Goal: Information Seeking & Learning: Find specific fact

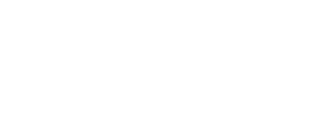
click at [140, 0] on html at bounding box center [161, 0] width 323 height 0
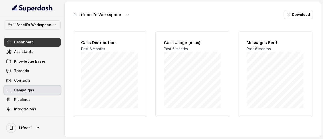
click at [24, 90] on span "Campaigns" at bounding box center [24, 90] width 20 height 5
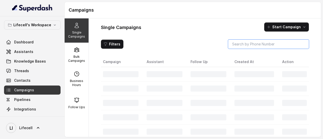
click at [233, 44] on input "search" at bounding box center [268, 44] width 81 height 9
paste input "8800742594"
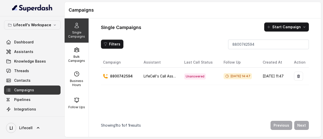
drag, startPoint x: 250, startPoint y: 80, endPoint x: 214, endPoint y: 75, distance: 36.7
click at [220, 75] on td "Aug 13, 2025, 14:47" at bounding box center [239, 76] width 39 height 17
drag, startPoint x: 179, startPoint y: 78, endPoint x: 199, endPoint y: 77, distance: 20.0
click at [199, 77] on span "Unanswered" at bounding box center [195, 77] width 22 height 6
drag, startPoint x: 217, startPoint y: 81, endPoint x: 220, endPoint y: 76, distance: 5.7
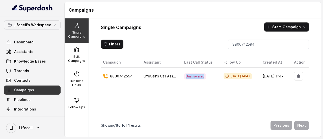
click at [220, 76] on td "Aug 13, 2025, 14:47" at bounding box center [239, 76] width 39 height 17
click at [241, 46] on input "8800742594" at bounding box center [268, 44] width 81 height 9
paste input "9566288611"
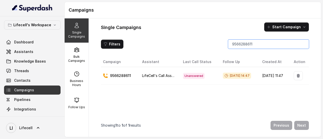
type input "9566288611"
drag, startPoint x: 196, startPoint y: 77, endPoint x: 177, endPoint y: 76, distance: 19.7
click at [183, 76] on span "Unanswered" at bounding box center [194, 77] width 22 height 6
drag, startPoint x: 249, startPoint y: 74, endPoint x: 205, endPoint y: 74, distance: 43.7
click at [205, 74] on tr "9566288611 LifeCell's Call Assistant Unanswered Aug 13, 2025, 14:47 Aug 13, 202…" at bounding box center [205, 76] width 208 height 17
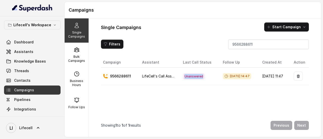
click at [247, 78] on span "Aug 13, 2025, 14:47" at bounding box center [237, 76] width 28 height 6
click at [246, 77] on span "Aug 13, 2025, 14:47" at bounding box center [237, 76] width 28 height 6
click at [247, 76] on span "Aug 13, 2025, 14:47" at bounding box center [237, 76] width 28 height 6
click at [246, 77] on span "Aug 13, 2025, 14:47" at bounding box center [237, 76] width 28 height 6
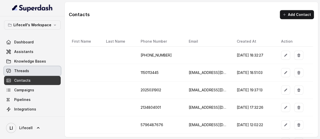
click at [22, 72] on span "Threads" at bounding box center [21, 70] width 15 height 5
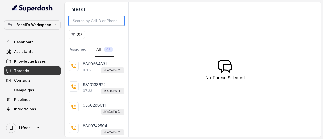
click at [97, 21] on input "search" at bounding box center [97, 21] width 56 height 10
paste input "9566288611"
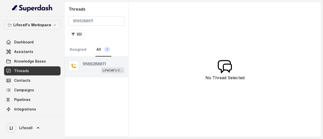
click at [87, 66] on p "9566288611" at bounding box center [94, 64] width 23 height 6
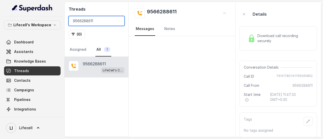
drag, startPoint x: 96, startPoint y: 21, endPoint x: 67, endPoint y: 20, distance: 29.4
click at [67, 20] on div "Threads 9566288611 ( 0 ) Assigned All 1" at bounding box center [97, 29] width 64 height 55
drag, startPoint x: 286, startPoint y: 100, endPoint x: 262, endPoint y: 95, distance: 25.3
click at [262, 95] on div "Start time 13 August 2025 at 11:47:33 GMT+5:30" at bounding box center [278, 97] width 69 height 10
click at [224, 89] on div at bounding box center [182, 86] width 107 height 101
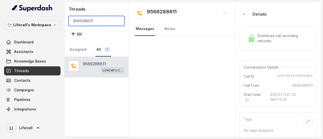
click at [98, 23] on input "9566288611" at bounding box center [97, 21] width 56 height 10
paste input "880066483"
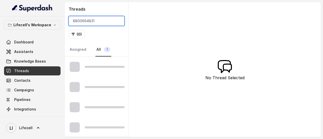
type input "8800664831"
click at [103, 24] on input "8800664831" at bounding box center [97, 21] width 56 height 10
click at [82, 22] on input "8800664831" at bounding box center [97, 21] width 56 height 10
click at [84, 21] on input "8800664831" at bounding box center [97, 21] width 56 height 10
drag, startPoint x: 101, startPoint y: 22, endPoint x: 72, endPoint y: 16, distance: 29.4
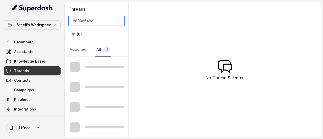
click at [72, 16] on input "8800664831" at bounding box center [97, 21] width 56 height 10
click at [84, 22] on input "8800664831" at bounding box center [97, 21] width 56 height 10
drag, startPoint x: 91, startPoint y: 21, endPoint x: 71, endPoint y: 17, distance: 20.5
click at [71, 17] on input "8800664831" at bounding box center [97, 21] width 56 height 10
click at [104, 50] on span "1" at bounding box center [107, 49] width 6 height 5
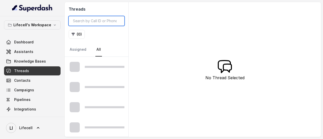
click at [98, 22] on input "search" at bounding box center [97, 21] width 56 height 10
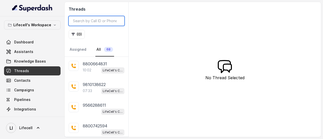
paste input "8800664831"
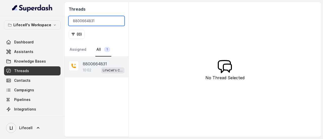
type input "8800664831"
click at [99, 67] on div "10:02 LifeCell's Call Assistant" at bounding box center [104, 70] width 42 height 7
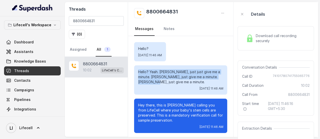
drag, startPoint x: 151, startPoint y: 83, endPoint x: 138, endPoint y: 73, distance: 15.8
click at [138, 73] on p "Hello? Yeah. [PERSON_NAME], just just give me a minute. [PERSON_NAME], just giv…" at bounding box center [180, 76] width 85 height 15
click at [158, 82] on p "Hello? Yeah. [PERSON_NAME], just just give me a minute. [PERSON_NAME], just giv…" at bounding box center [180, 76] width 85 height 15
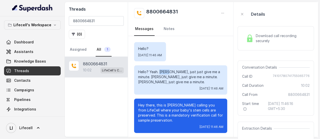
drag, startPoint x: 159, startPoint y: 72, endPoint x: 168, endPoint y: 71, distance: 9.1
click at [168, 71] on p "Hello? Yeah. [PERSON_NAME], just just give me a minute. [PERSON_NAME], just giv…" at bounding box center [180, 76] width 85 height 15
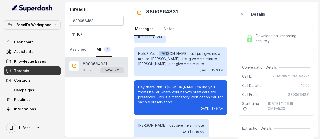
scroll to position [25, 0]
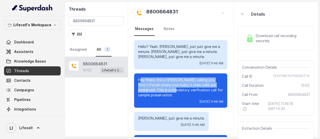
drag, startPoint x: 146, startPoint y: 81, endPoint x: 170, endPoint y: 91, distance: 26.4
click at [170, 91] on p "Hey there, this is [PERSON_NAME] calling you from LifeCell where your baby's st…" at bounding box center [180, 88] width 85 height 20
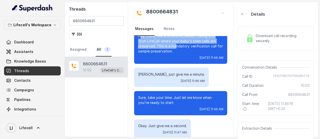
scroll to position [76, 0]
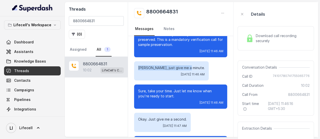
drag, startPoint x: 138, startPoint y: 68, endPoint x: 189, endPoint y: 64, distance: 50.4
click at [189, 64] on div "[PERSON_NAME], just give me a minute. [DATE] 11:46 AM" at bounding box center [171, 70] width 75 height 19
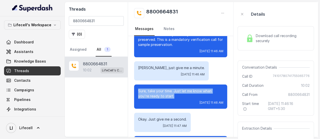
drag, startPoint x: 138, startPoint y: 92, endPoint x: 203, endPoint y: 95, distance: 64.8
click at [203, 95] on p "Sure, take your time. Just let me know when you're ready to start." at bounding box center [180, 94] width 85 height 10
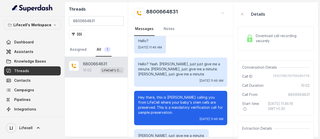
scroll to position [0, 0]
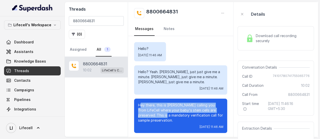
drag, startPoint x: 140, startPoint y: 105, endPoint x: 162, endPoint y: 117, distance: 25.3
click at [162, 117] on p "Hey there, this is [PERSON_NAME] calling you from LifeCell where your baby's st…" at bounding box center [180, 113] width 85 height 20
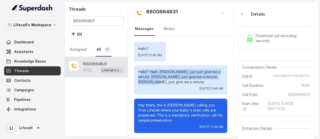
drag, startPoint x: 140, startPoint y: 73, endPoint x: 168, endPoint y: 84, distance: 30.4
click at [168, 84] on p "Hello? Yeah. [PERSON_NAME], just just give me a minute. [PERSON_NAME], just giv…" at bounding box center [180, 76] width 85 height 15
click at [158, 84] on p "Hello? Yeah. [PERSON_NAME], just just give me a minute. [PERSON_NAME], just giv…" at bounding box center [180, 76] width 85 height 15
click at [153, 83] on p "Hello? Yeah. [PERSON_NAME], just just give me a minute. [PERSON_NAME], just giv…" at bounding box center [180, 76] width 85 height 15
drag, startPoint x: 154, startPoint y: 82, endPoint x: 138, endPoint y: 71, distance: 19.1
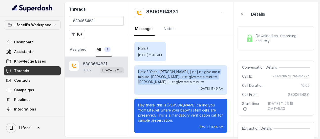
click at [138, 71] on div "Hello? Yeah. [PERSON_NAME], just just give me a minute. [PERSON_NAME], just giv…" at bounding box center [180, 79] width 93 height 29
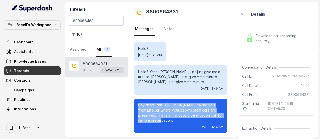
drag, startPoint x: 160, startPoint y: 122, endPoint x: 135, endPoint y: 105, distance: 30.5
click at [135, 105] on div "Hey there, this is [PERSON_NAME] calling you from LifeCell where your baby's st…" at bounding box center [180, 116] width 93 height 34
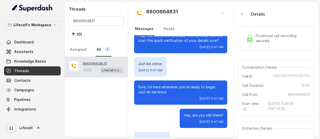
scroll to position [264, 0]
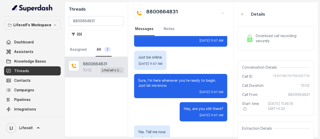
click at [286, 46] on div "Download call recording securely" at bounding box center [275, 38] width 76 height 24
